Goal: Task Accomplishment & Management: Use online tool/utility

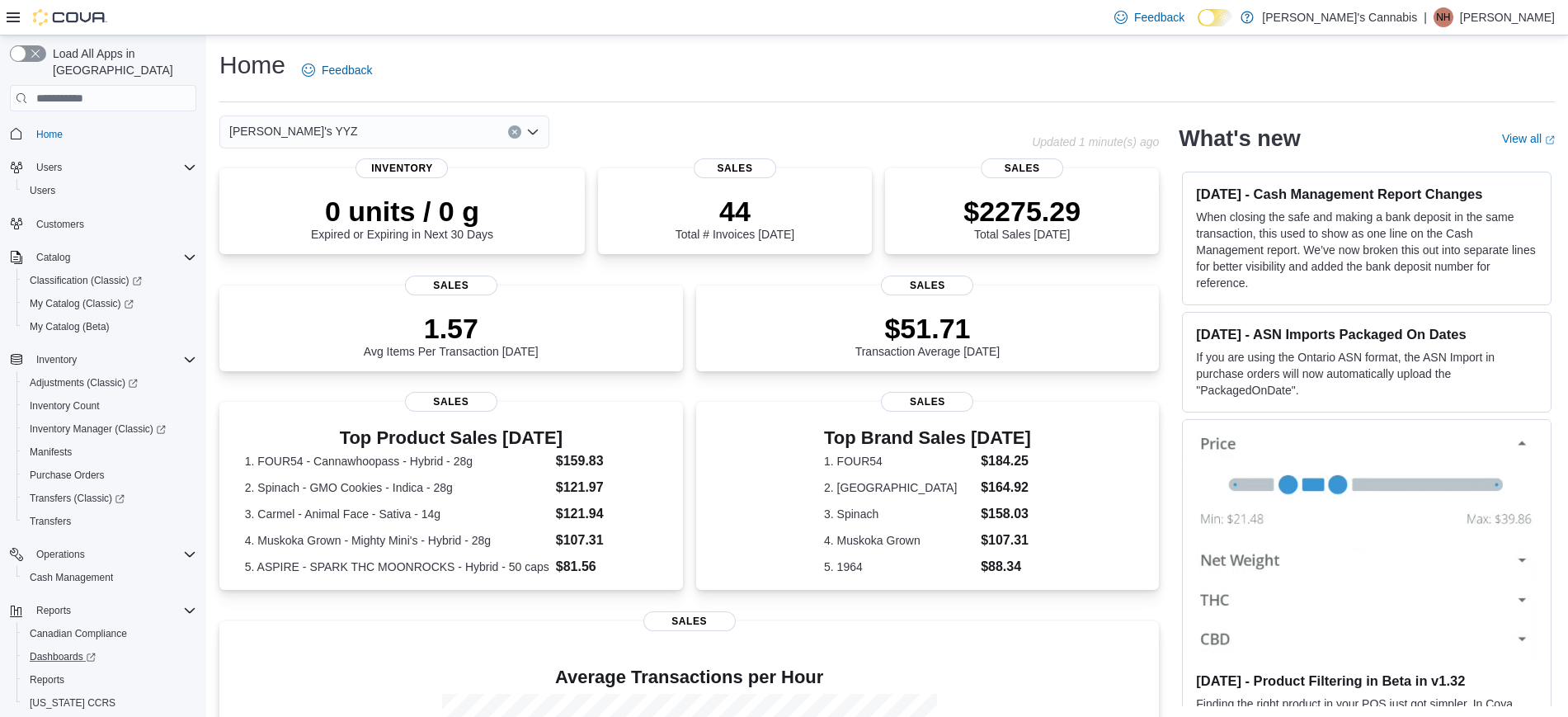
click at [70, 650] on link "Dashboards" at bounding box center [110, 656] width 186 height 23
click at [57, 672] on span "Reports" at bounding box center [47, 678] width 35 height 13
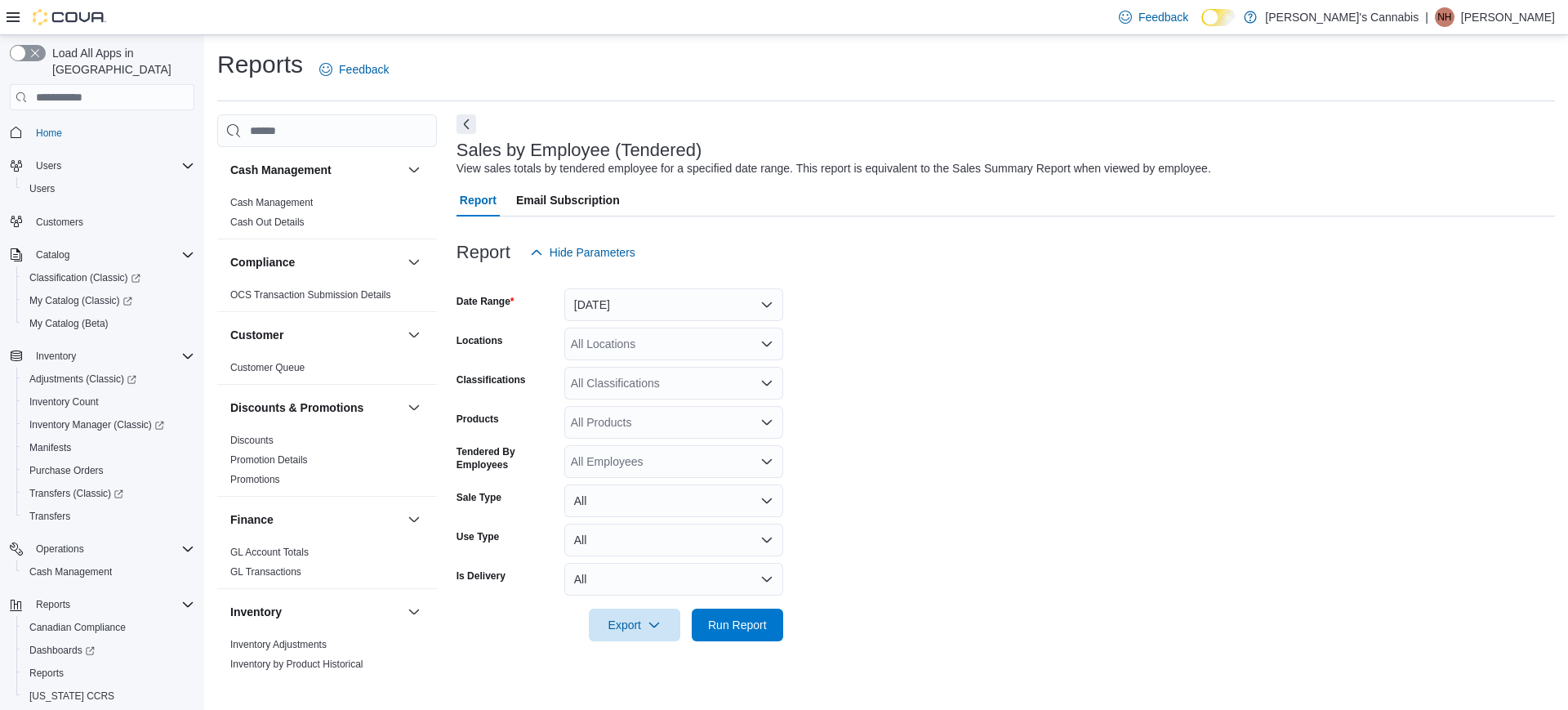
click at [731, 322] on form "Date Range [DATE] Locations All Locations Classifications All Classifications P…" at bounding box center [1005, 455] width 1098 height 373
click at [745, 312] on button "[DATE]" at bounding box center [673, 304] width 219 height 32
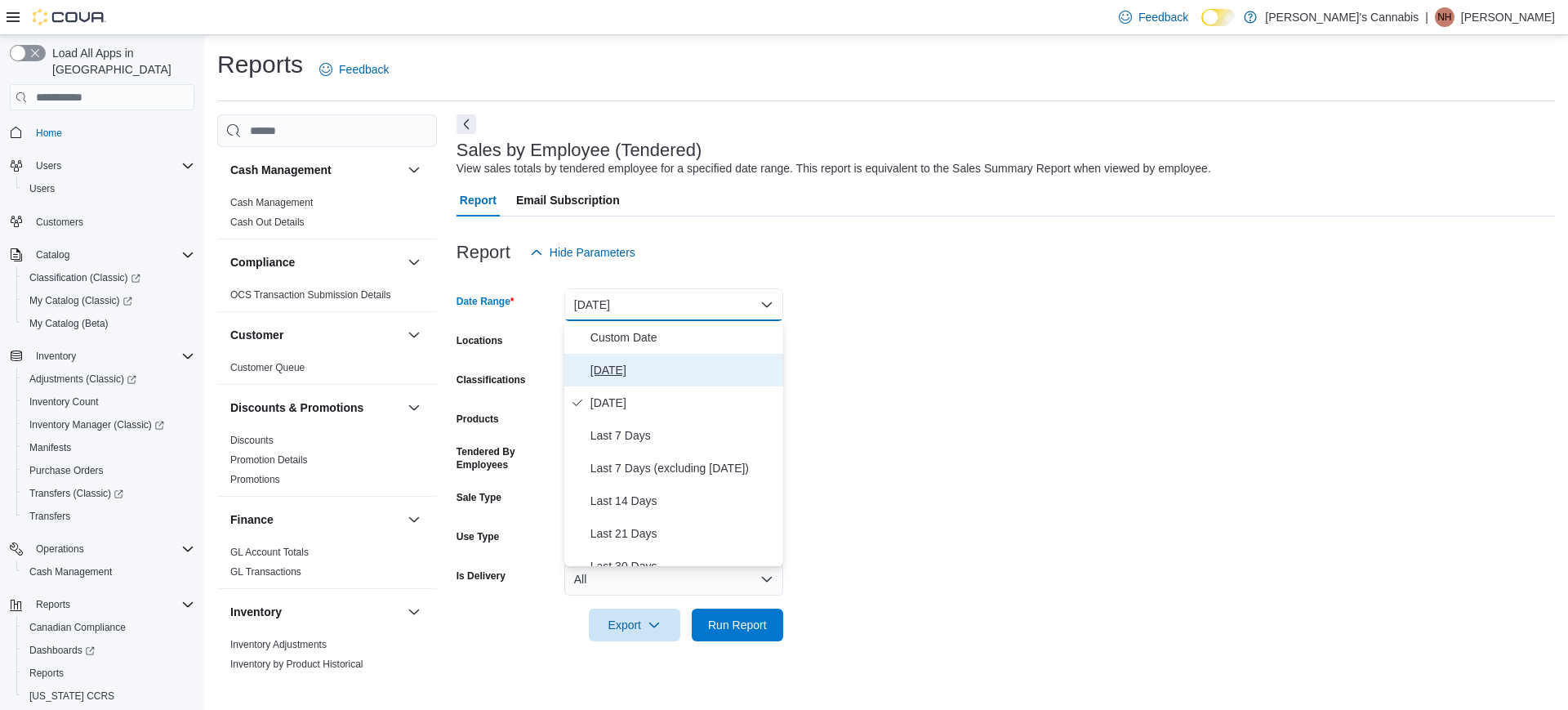
click at [702, 369] on span "[DATE]" at bounding box center [683, 370] width 186 height 20
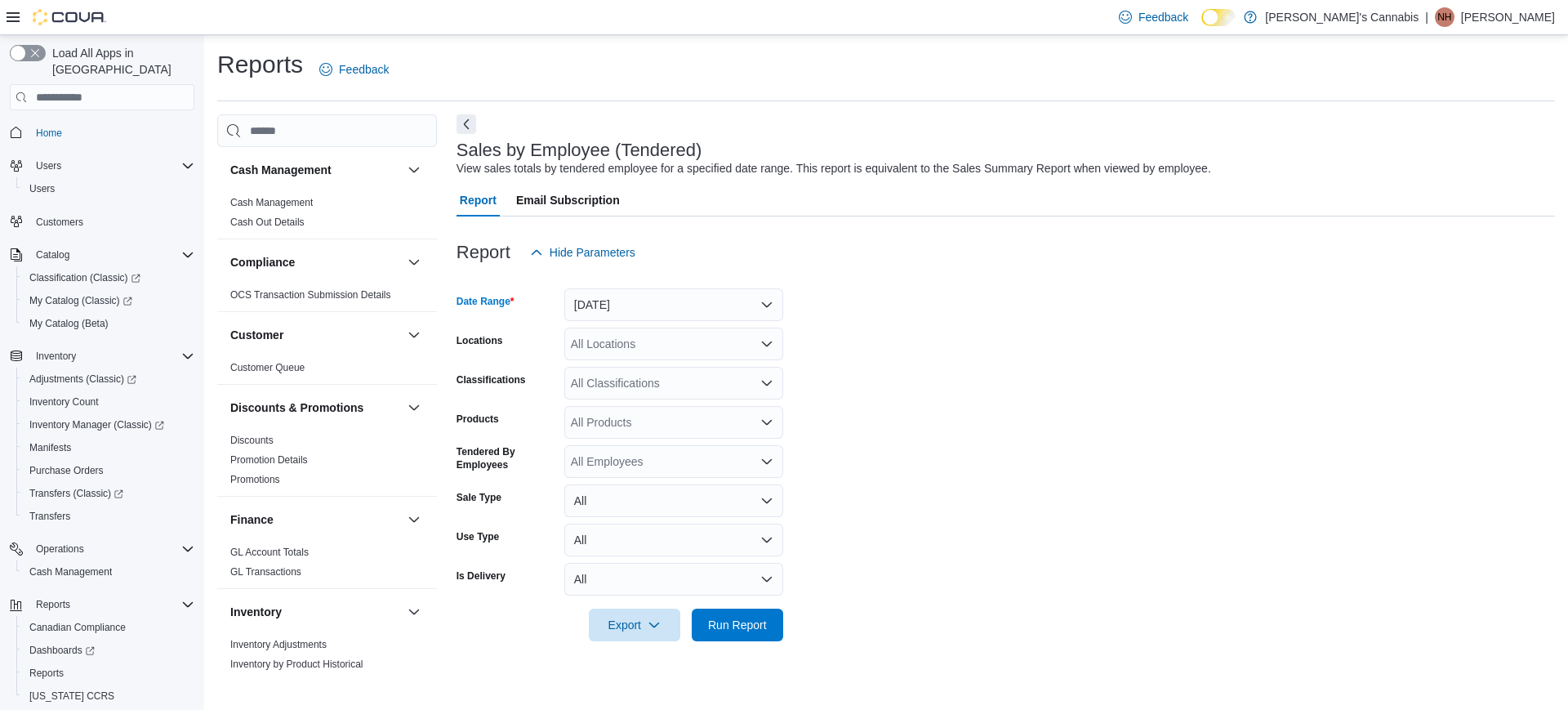
click at [672, 359] on div "All Locations" at bounding box center [673, 343] width 219 height 32
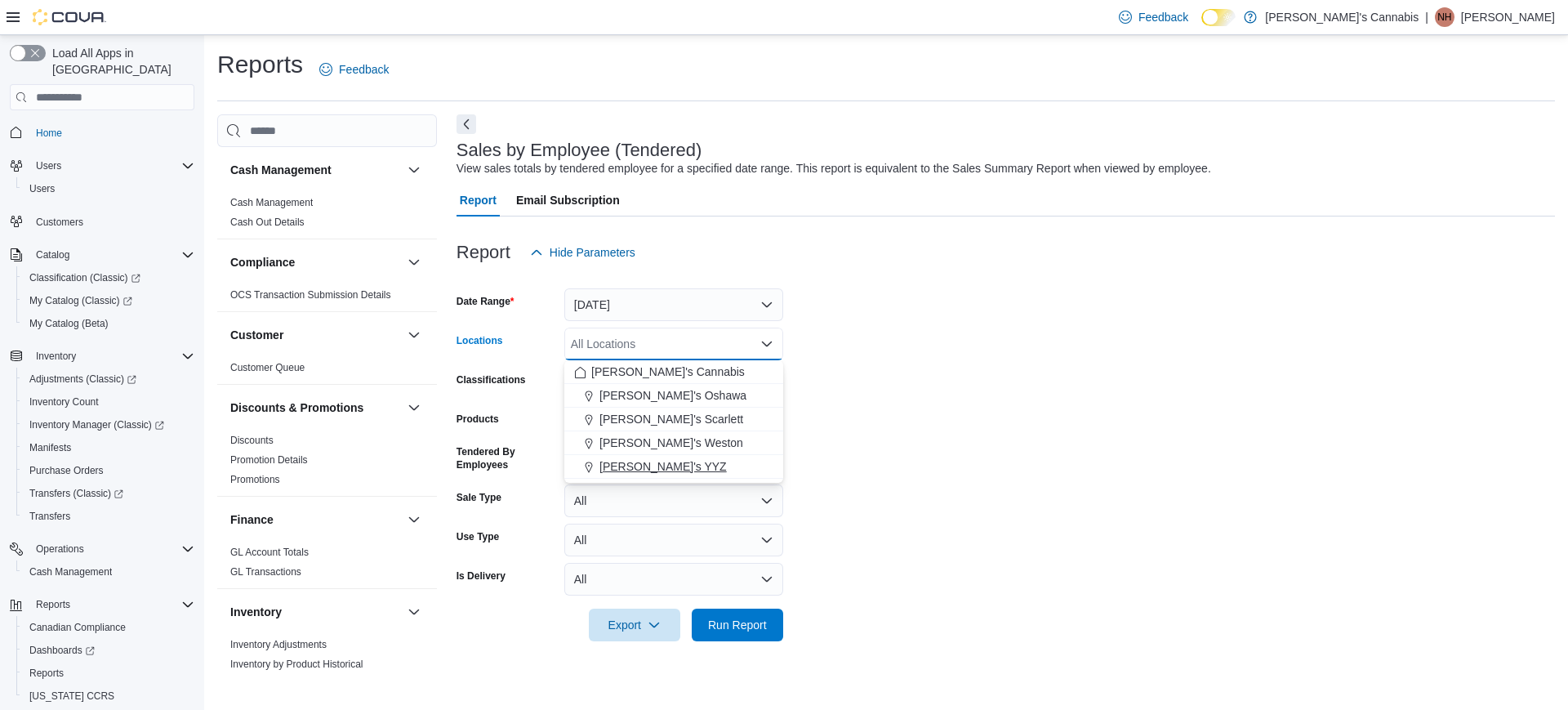
click at [653, 463] on span "[PERSON_NAME]'s YYZ" at bounding box center [663, 466] width 127 height 17
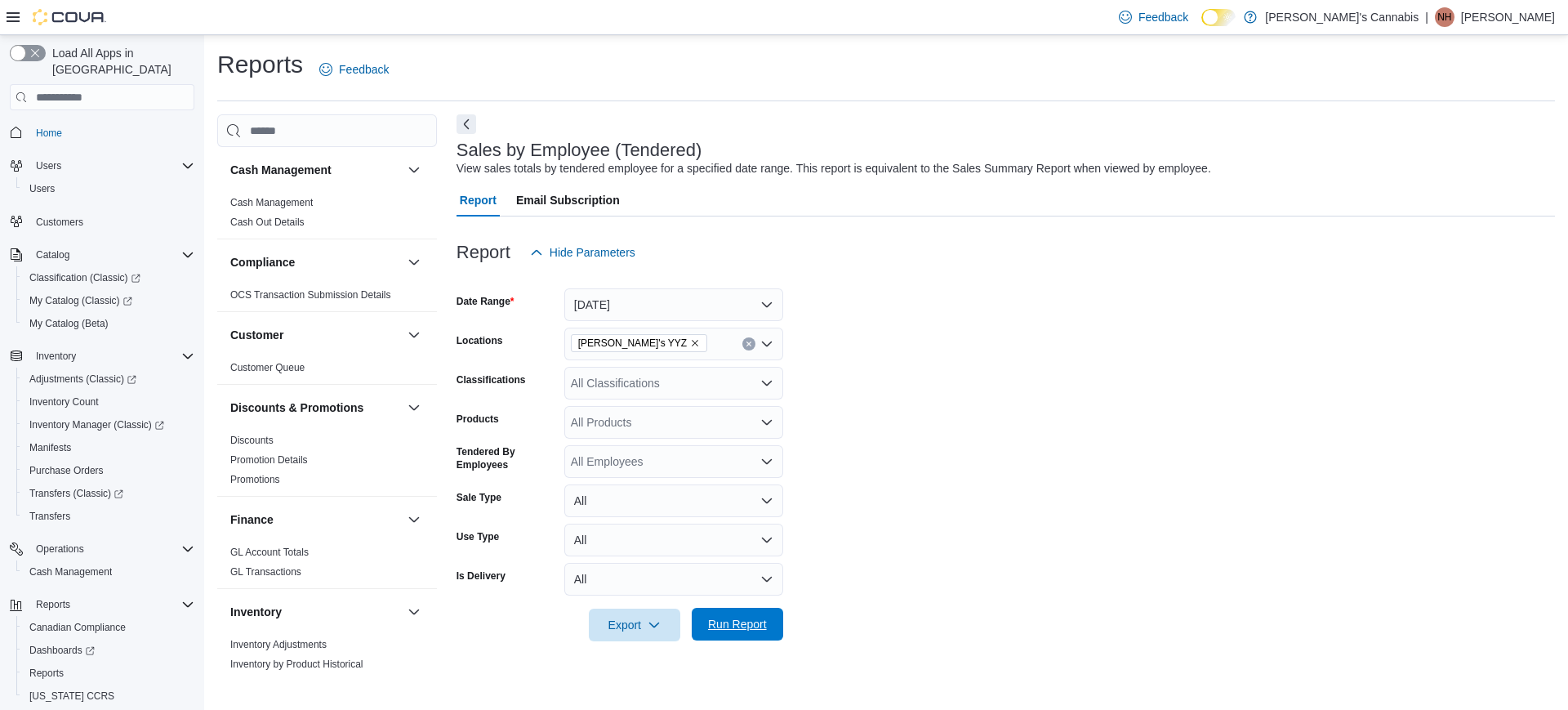
click at [761, 618] on span "Run Report" at bounding box center [737, 624] width 59 height 17
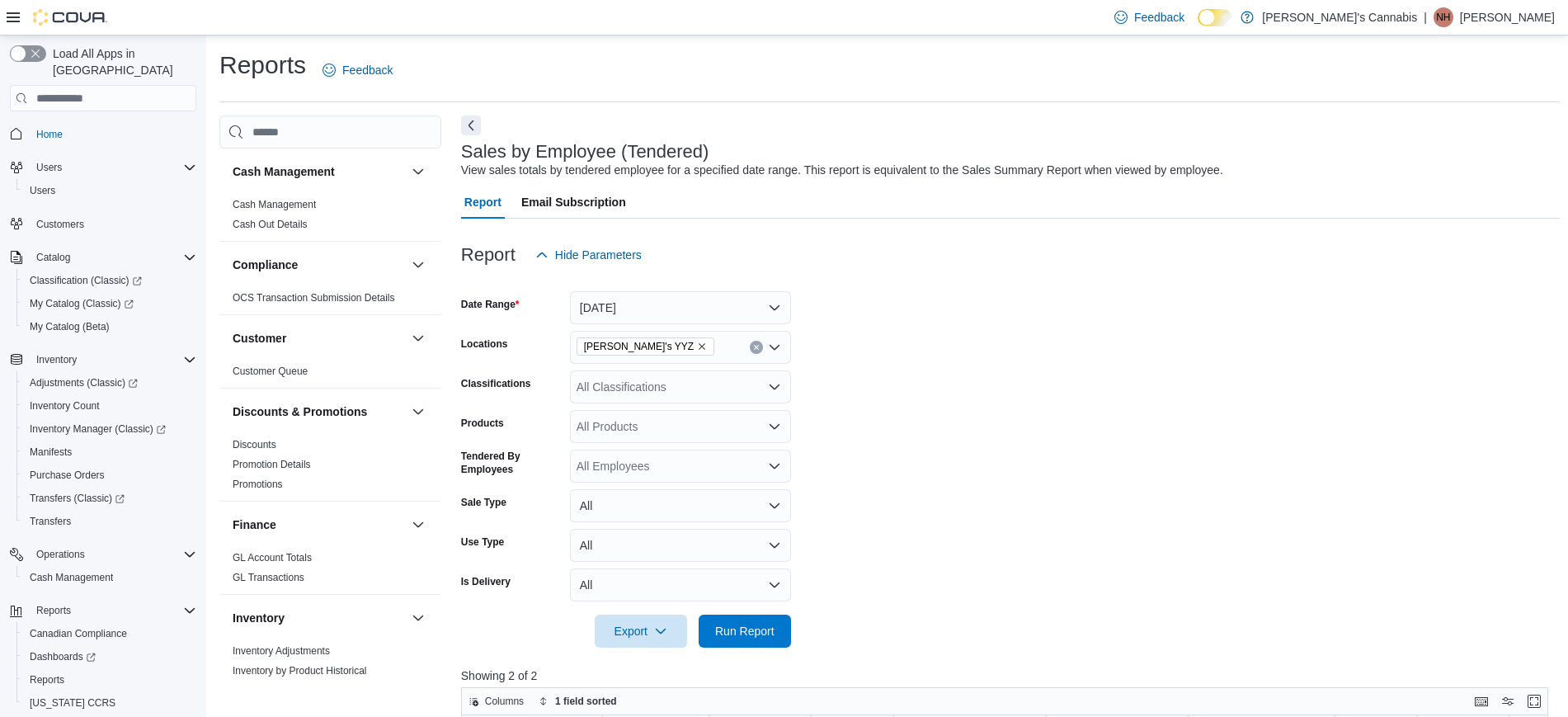
click at [1014, 557] on form "Date Range [DATE] Locations MaryJane's YYZ Classifications All Classifications …" at bounding box center [1009, 460] width 1098 height 376
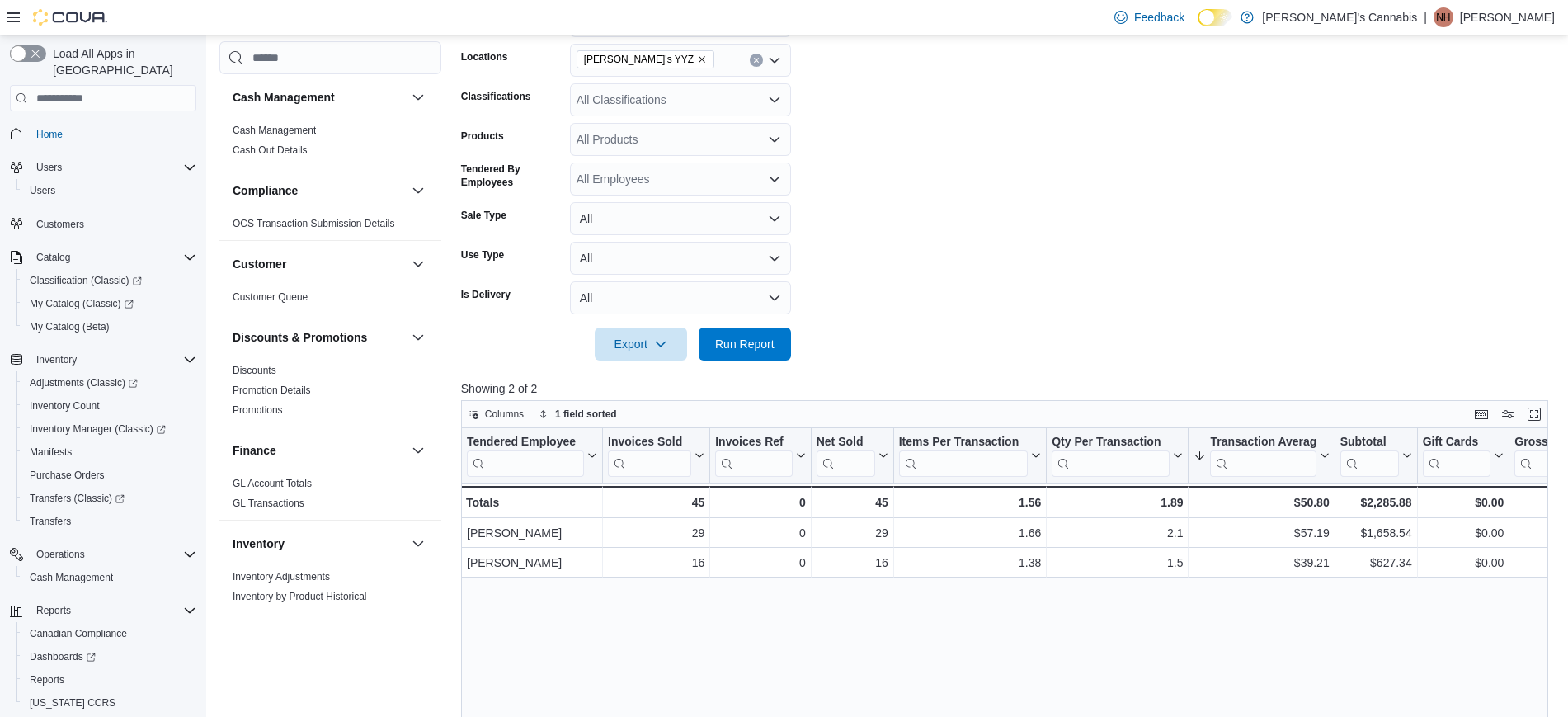
scroll to position [288, 0]
click at [1044, 603] on div "Tendered Employee Click to view column header actions Invoices Sold Click to vi…" at bounding box center [1009, 698] width 1098 height 545
